Goal: Task Accomplishment & Management: Complete application form

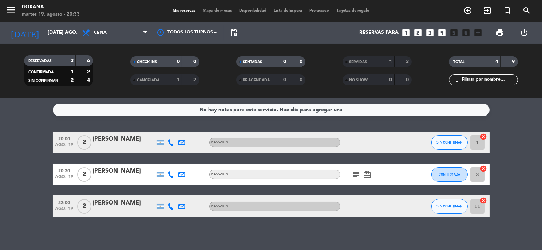
click at [458, 152] on div "SIN CONFIRMAR" at bounding box center [449, 142] width 36 height 21
click at [455, 144] on span "SIN CONFIRMAR" at bounding box center [450, 143] width 26 height 4
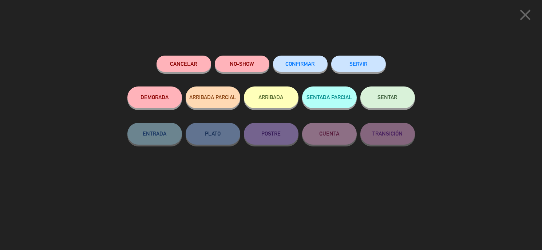
click at [229, 56] on div "NO-SHOW" at bounding box center [242, 71] width 55 height 31
click at [240, 68] on button "NO-SHOW" at bounding box center [242, 64] width 55 height 16
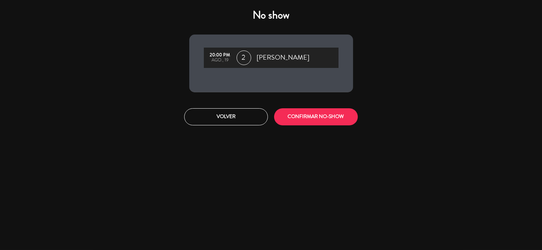
click at [347, 134] on div "No show 20:00 PM ago., 19 2 [PERSON_NAME] Volver CONFIRMAR NO-SHOW" at bounding box center [271, 125] width 542 height 250
click at [333, 117] on button "CONFIRMAR NO-SHOW" at bounding box center [316, 116] width 84 height 17
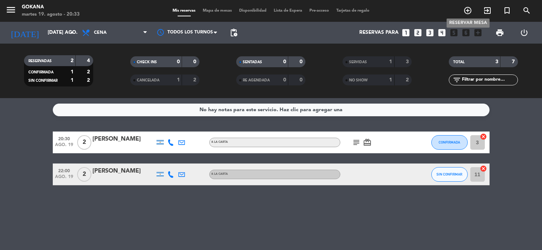
click at [471, 11] on icon "add_circle_outline" at bounding box center [467, 10] width 9 height 9
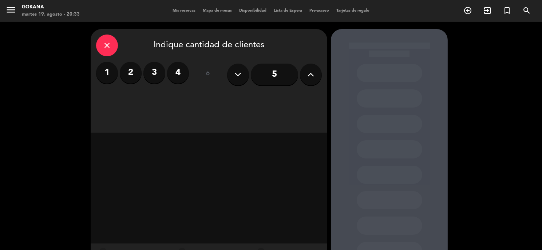
click at [150, 78] on label "3" at bounding box center [154, 73] width 22 height 22
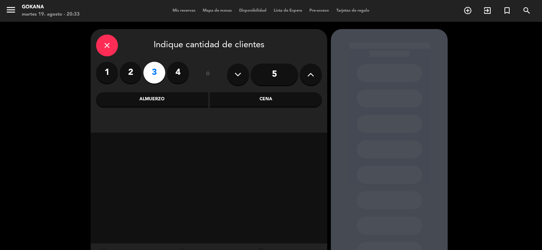
click at [137, 73] on label "2" at bounding box center [131, 73] width 22 height 22
click at [184, 103] on div "Almuerzo" at bounding box center [152, 99] width 112 height 15
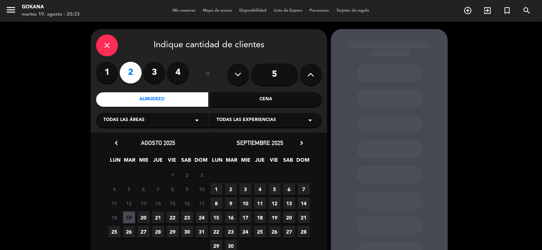
click at [205, 215] on span "24" at bounding box center [202, 218] width 12 height 12
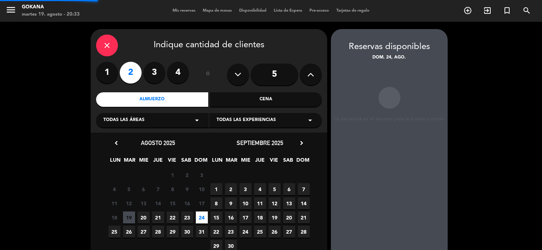
scroll to position [29, 0]
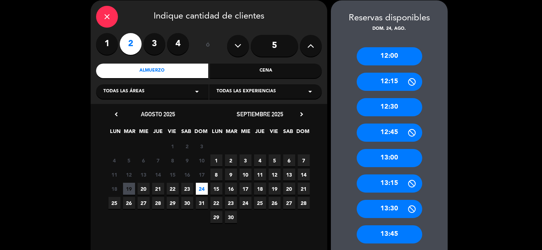
click at [388, 158] on div "13:00" at bounding box center [390, 158] width 66 height 18
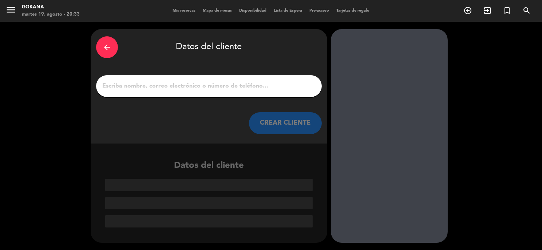
click at [260, 104] on div "arrow_back Datos del cliente CREAR CLIENTE" at bounding box center [209, 86] width 237 height 115
click at [256, 95] on div at bounding box center [209, 86] width 226 height 22
click at [256, 88] on input "1" at bounding box center [209, 86] width 215 height 10
paste input "[PERSON_NAME]"
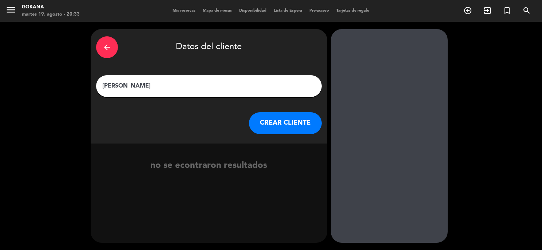
type input "[PERSON_NAME]"
click at [277, 125] on button "CREAR CLIENTE" at bounding box center [285, 123] width 73 height 22
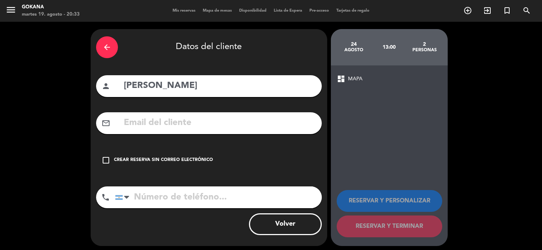
click at [221, 120] on input "text" at bounding box center [219, 123] width 193 height 15
click at [196, 128] on input "text" at bounding box center [219, 123] width 193 height 15
paste input "[EMAIL_ADDRESS][DOMAIN_NAME]"
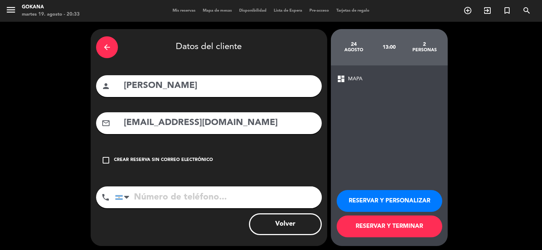
type input "[EMAIL_ADDRESS][DOMAIN_NAME]"
click at [201, 159] on div "Crear reserva sin correo electrónico" at bounding box center [163, 160] width 99 height 7
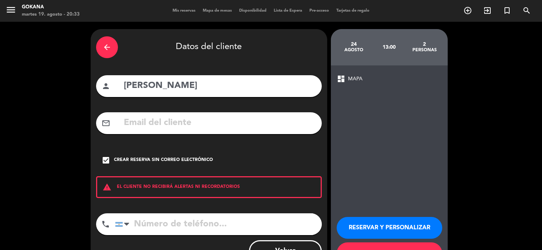
click at [197, 158] on div "Crear reserva sin correo electrónico" at bounding box center [163, 160] width 99 height 7
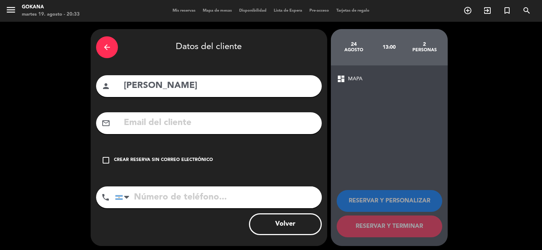
click at [187, 126] on input "text" at bounding box center [219, 123] width 193 height 15
paste input "[EMAIL_ADDRESS][DOMAIN_NAME]"
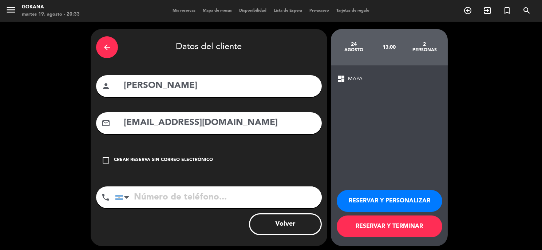
type input "[EMAIL_ADDRESS][DOMAIN_NAME]"
click at [202, 195] on input "tel" at bounding box center [218, 198] width 207 height 22
click at [220, 203] on input "tel" at bounding box center [218, 198] width 207 height 22
paste input "[PHONE_NUMBER]"
type input "[PHONE_NUMBER]"
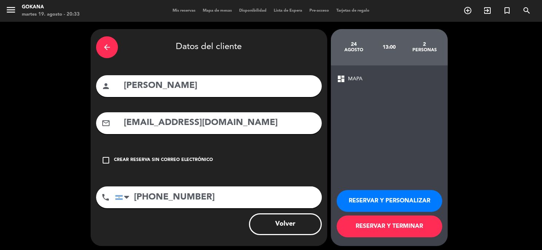
click at [359, 226] on button "RESERVAR Y TERMINAR" at bounding box center [390, 227] width 106 height 22
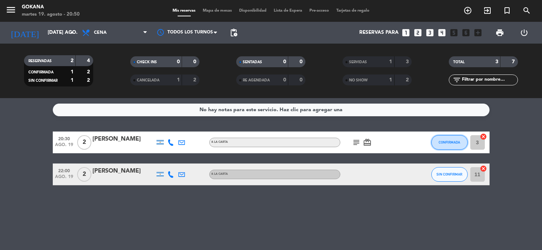
click at [451, 148] on button "CONFIRMADA" at bounding box center [449, 142] width 36 height 15
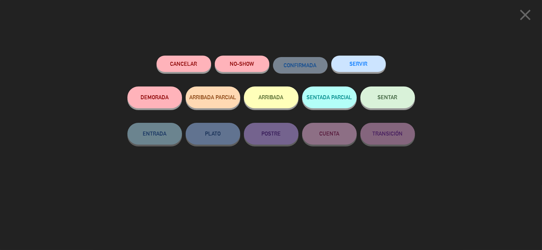
click at [178, 62] on button "Cancelar" at bounding box center [184, 64] width 55 height 16
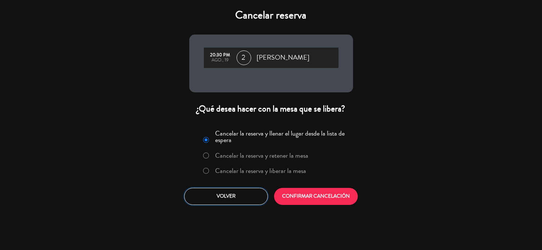
drag, startPoint x: 232, startPoint y: 193, endPoint x: 232, endPoint y: 205, distance: 11.3
click at [232, 205] on button "Volver" at bounding box center [226, 196] width 84 height 17
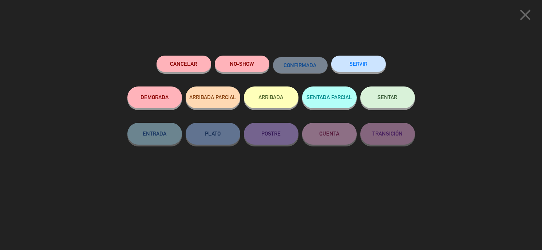
click at [231, 208] on div "Cancelar la reserva y llenar el lugar desde la lista de espera Cancelar la rese…" at bounding box center [271, 166] width 175 height 88
click at [526, 14] on icon "close" at bounding box center [525, 15] width 18 height 18
